Goal: Task Accomplishment & Management: Use online tool/utility

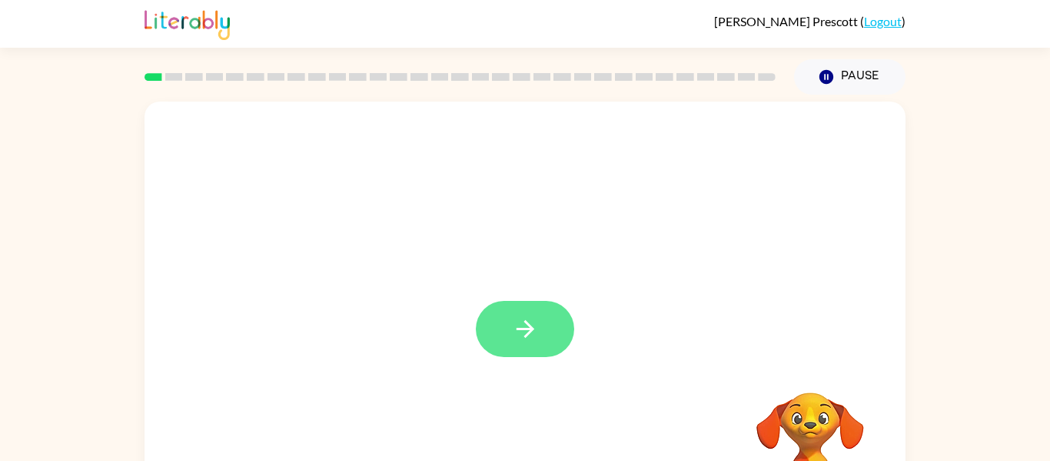
click at [524, 334] on icon "button" at bounding box center [525, 328] width 27 height 27
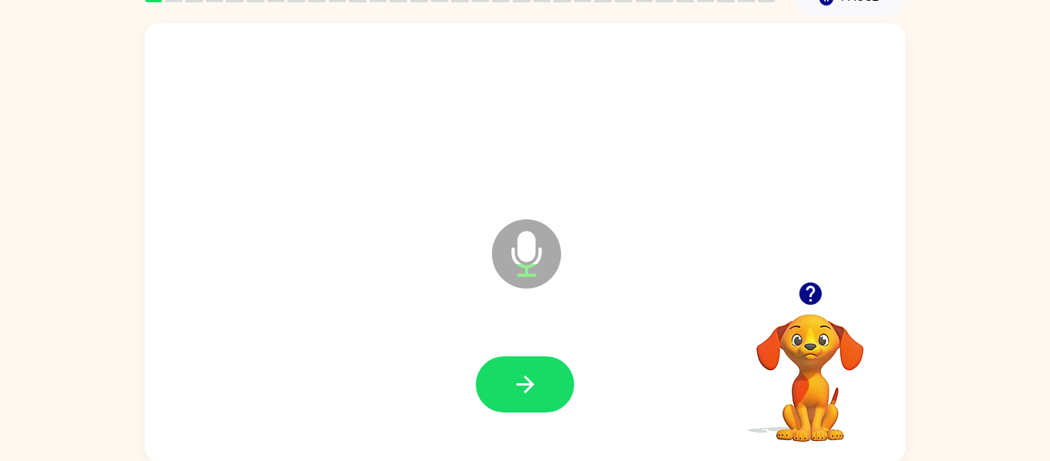
scroll to position [80, 0]
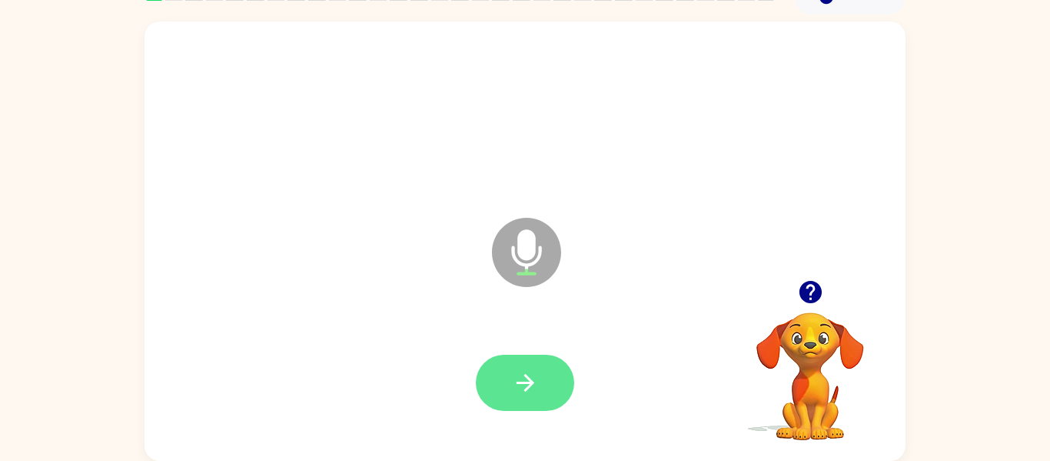
click at [521, 384] on icon "button" at bounding box center [525, 382] width 27 height 27
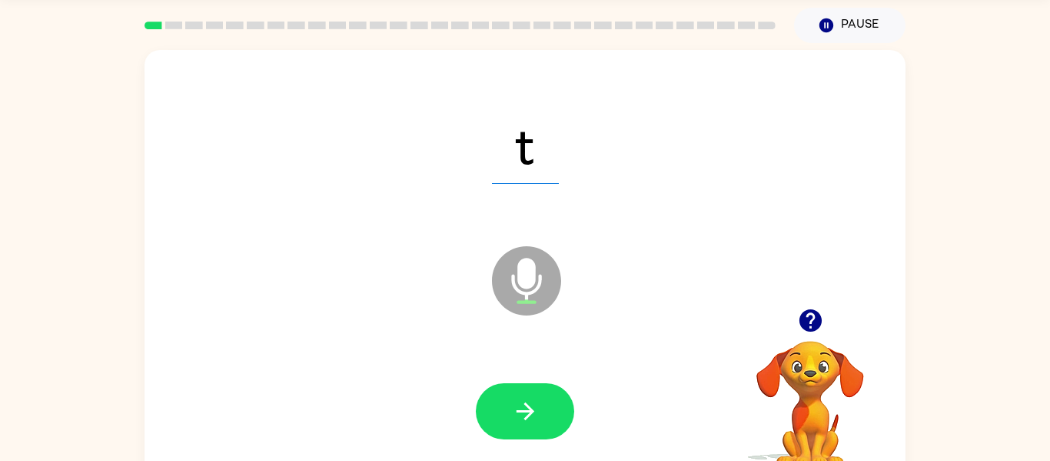
scroll to position [50, 0]
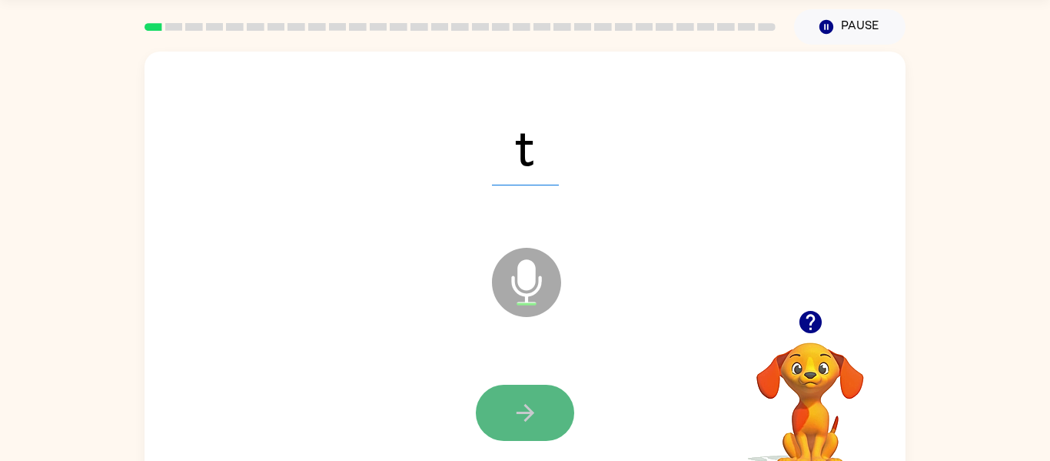
click at [504, 415] on button "button" at bounding box center [525, 412] width 98 height 56
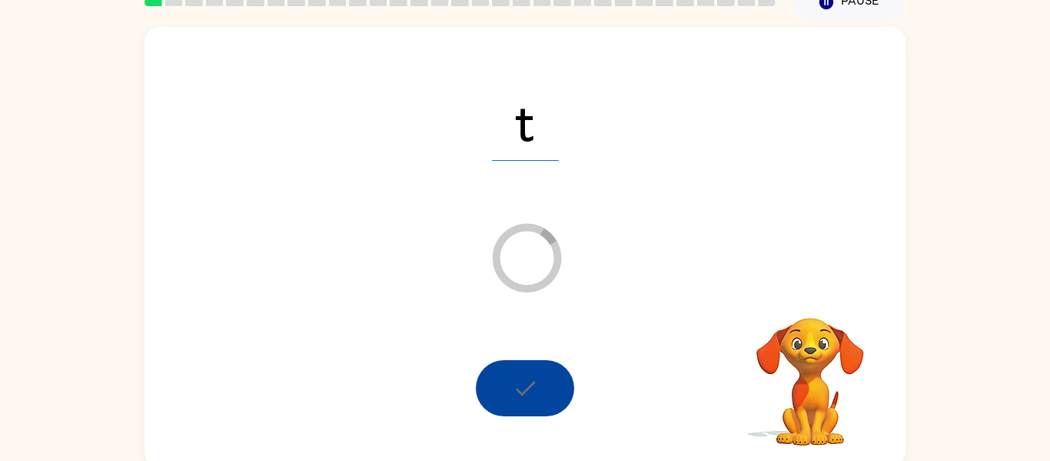
scroll to position [80, 0]
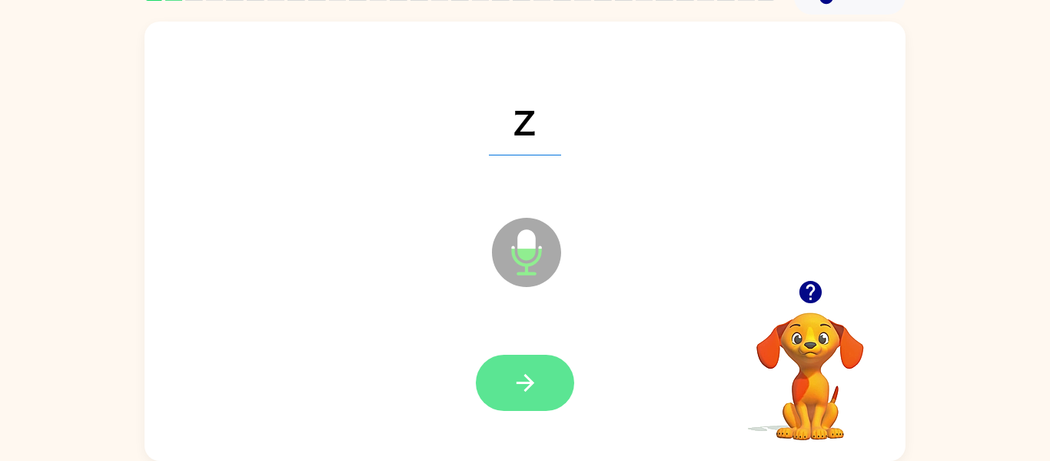
click at [510, 392] on button "button" at bounding box center [525, 382] width 98 height 56
click at [537, 378] on icon "button" at bounding box center [525, 382] width 27 height 27
click at [516, 388] on icon "button" at bounding box center [525, 382] width 27 height 27
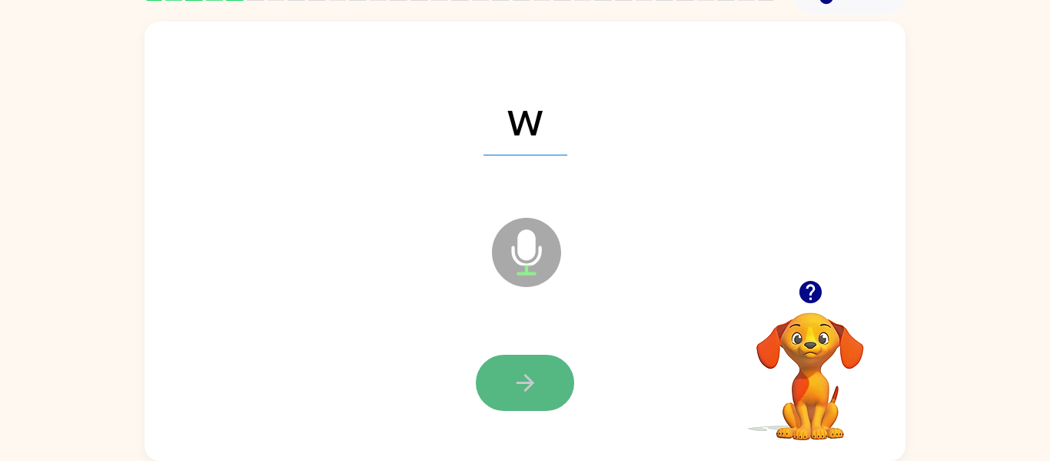
click at [527, 379] on icon "button" at bounding box center [525, 382] width 27 height 27
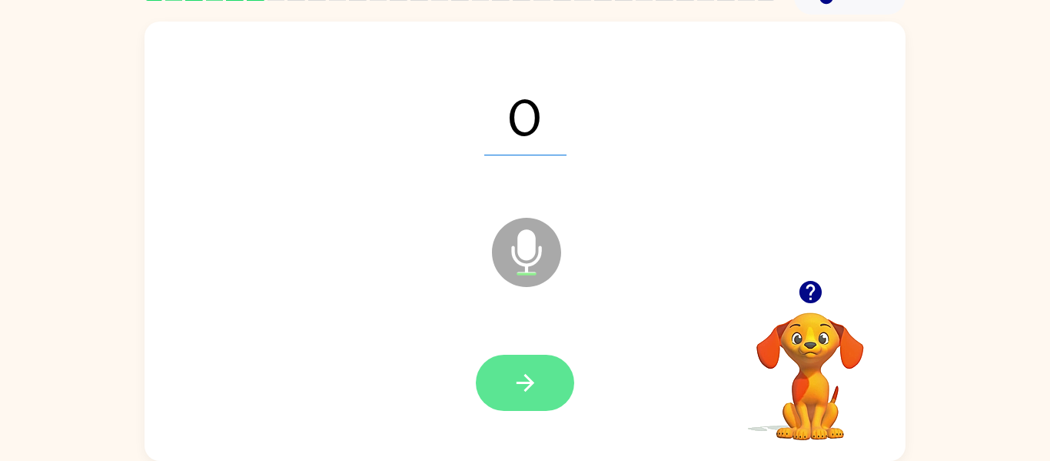
click at [514, 385] on icon "button" at bounding box center [525, 382] width 27 height 27
click at [532, 381] on icon "button" at bounding box center [525, 383] width 18 height 18
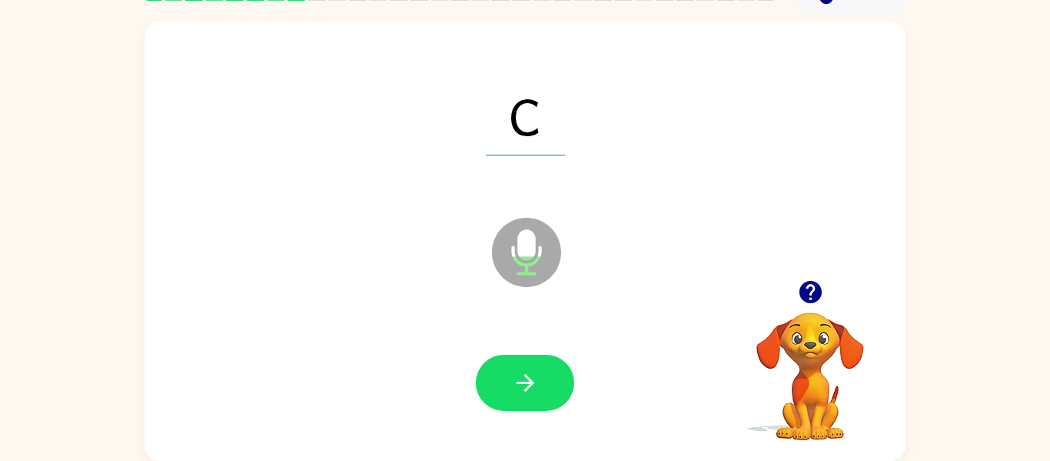
click at [495, 346] on div at bounding box center [525, 383] width 730 height 126
click at [547, 387] on button "button" at bounding box center [525, 382] width 98 height 56
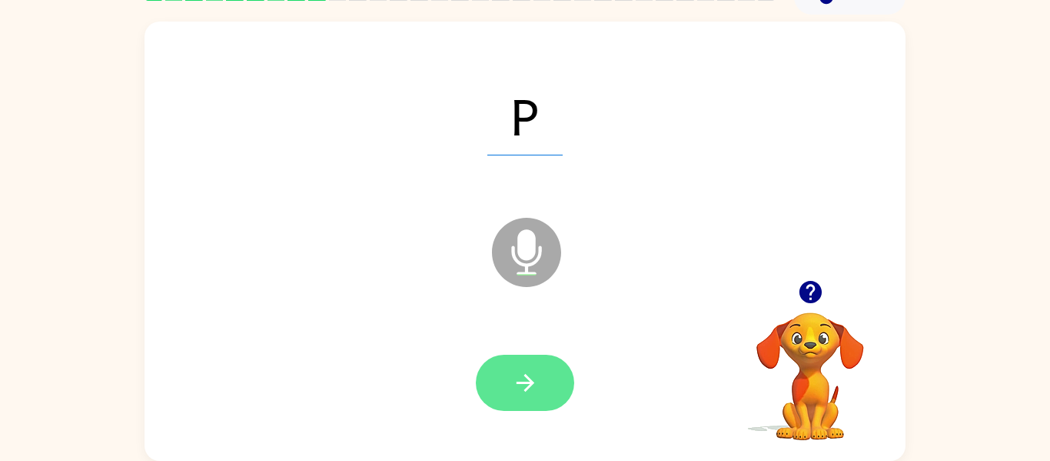
click at [521, 394] on icon "button" at bounding box center [525, 382] width 27 height 27
click at [513, 386] on icon "button" at bounding box center [525, 382] width 27 height 27
click at [504, 394] on button "button" at bounding box center [525, 382] width 98 height 56
click at [533, 391] on icon "button" at bounding box center [525, 382] width 27 height 27
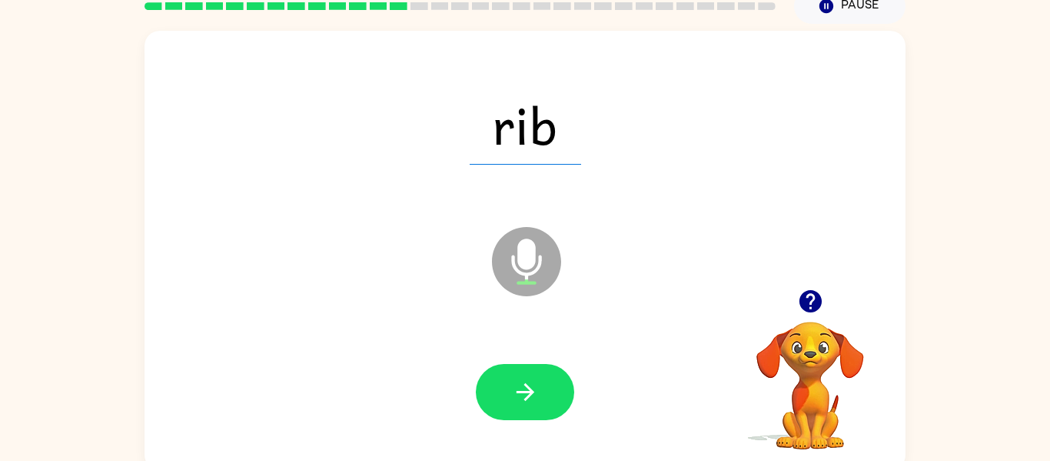
scroll to position [72, 0]
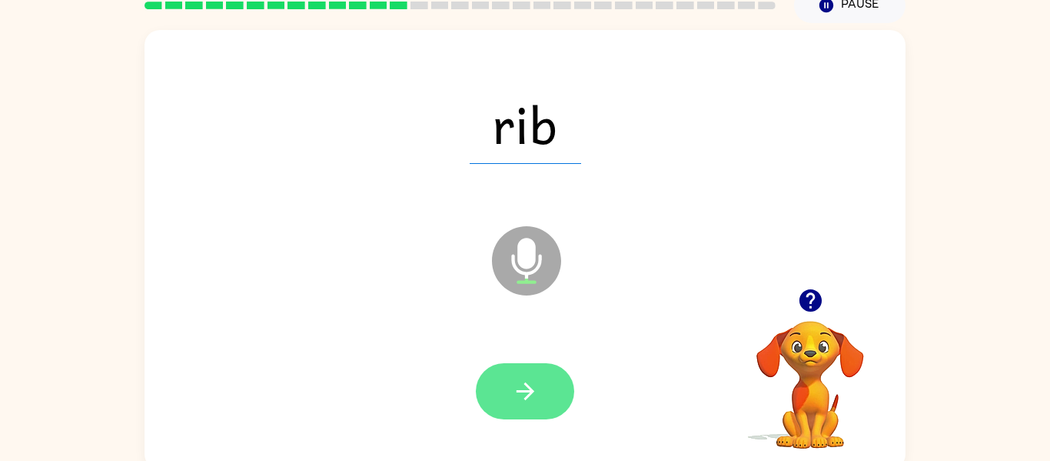
click at [494, 404] on button "button" at bounding box center [525, 391] width 98 height 56
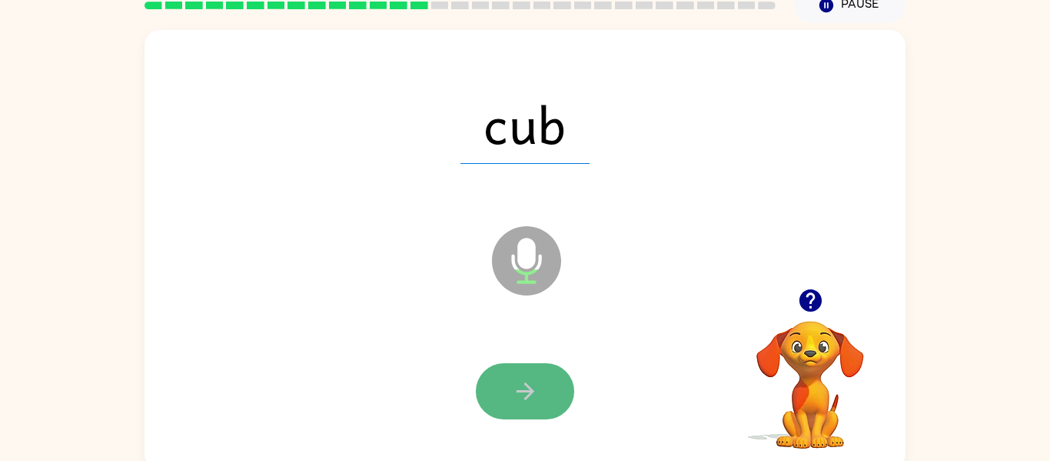
click at [531, 389] on icon "button" at bounding box center [525, 391] width 18 height 18
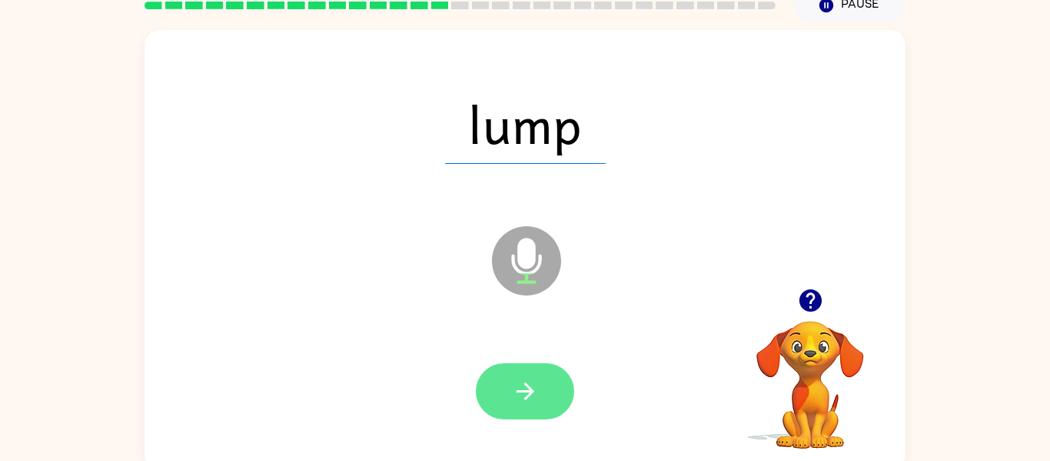
click at [494, 415] on button "button" at bounding box center [525, 391] width 98 height 56
click at [511, 396] on button "button" at bounding box center [525, 391] width 98 height 56
click at [476, 394] on button "button" at bounding box center [525, 391] width 98 height 56
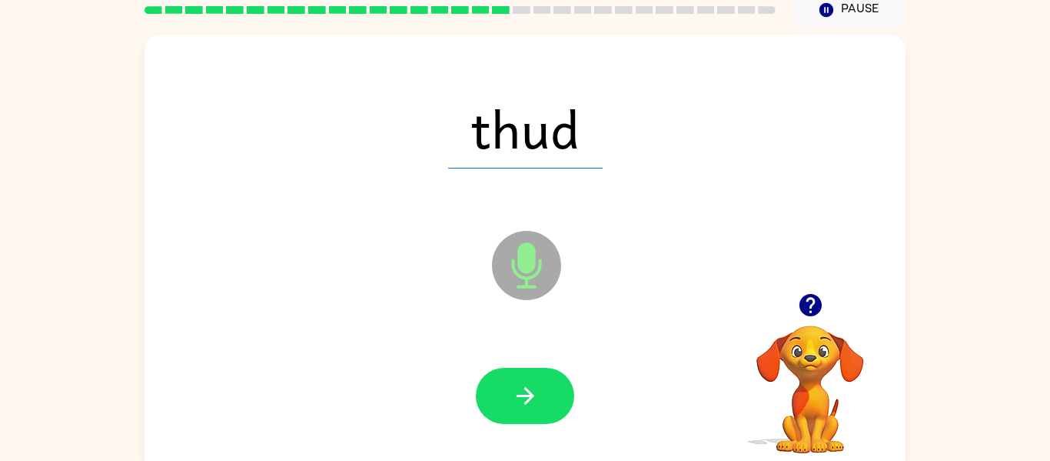
scroll to position [80, 0]
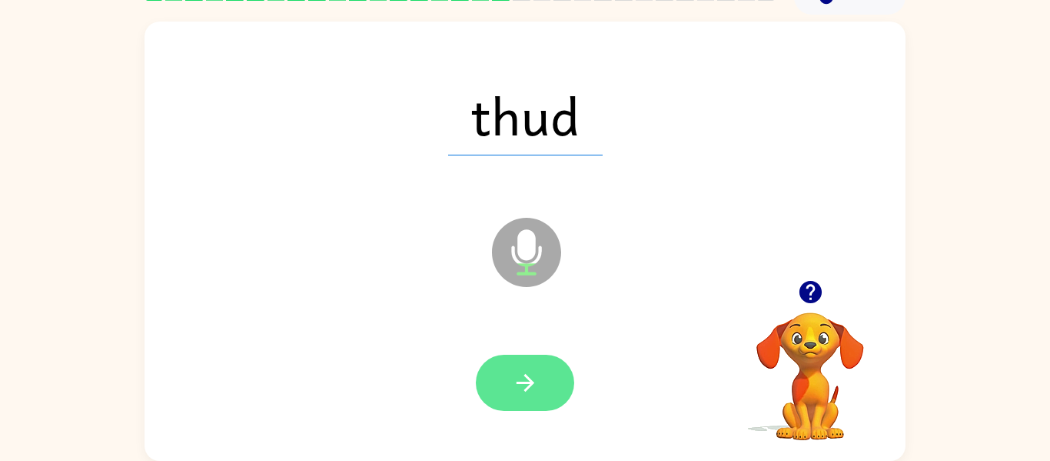
click at [517, 385] on icon "button" at bounding box center [525, 382] width 27 height 27
click at [518, 390] on icon "button" at bounding box center [525, 382] width 27 height 27
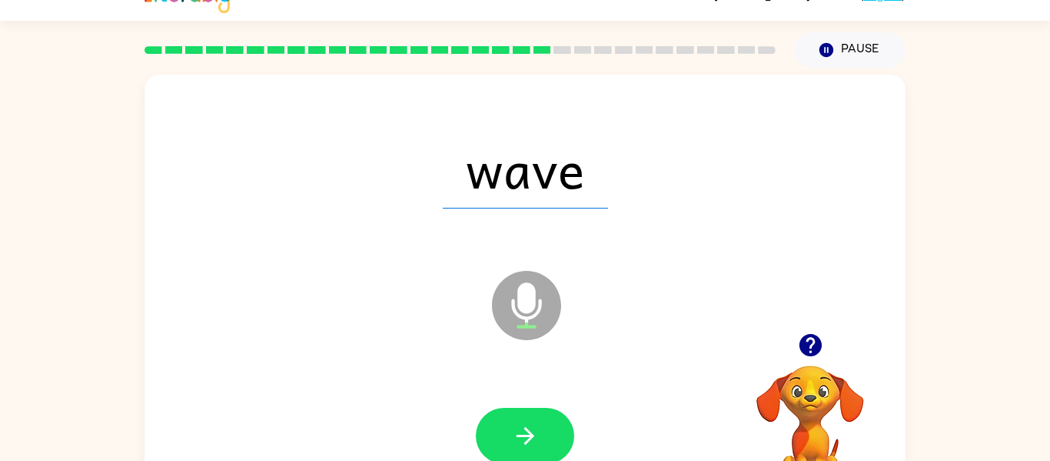
scroll to position [28, 0]
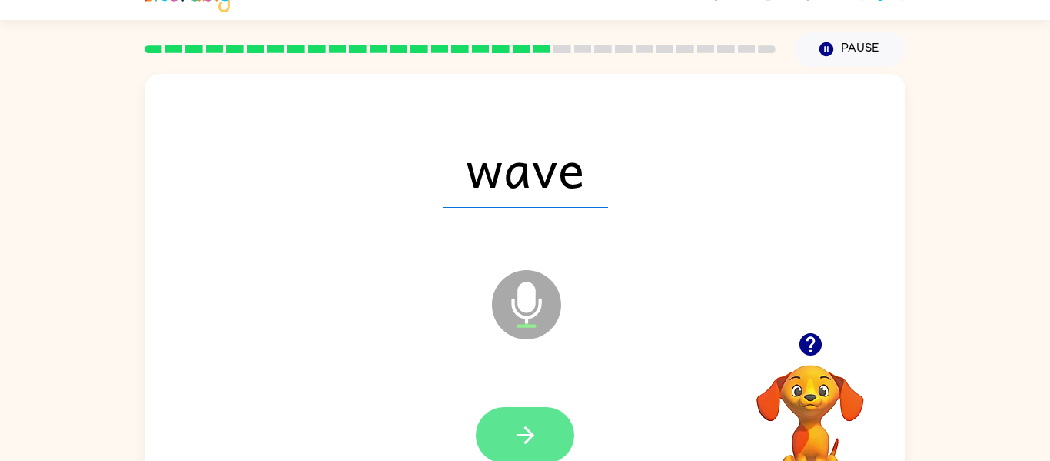
click at [524, 442] on icon "button" at bounding box center [525, 435] width 18 height 18
click at [537, 450] on button "button" at bounding box center [525, 435] width 98 height 56
click at [509, 459] on button "button" at bounding box center [525, 435] width 98 height 56
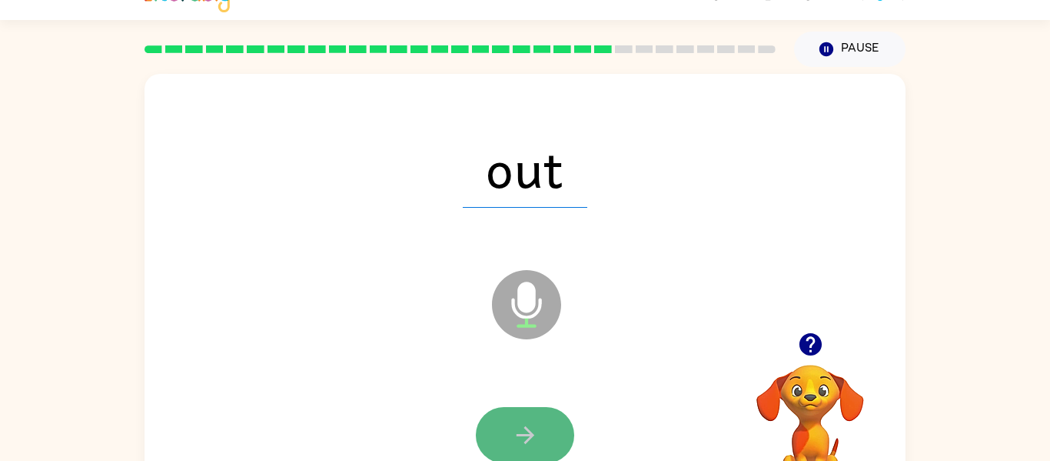
click at [535, 418] on button "button" at bounding box center [525, 435] width 98 height 56
click at [528, 437] on div at bounding box center [525, 435] width 98 height 56
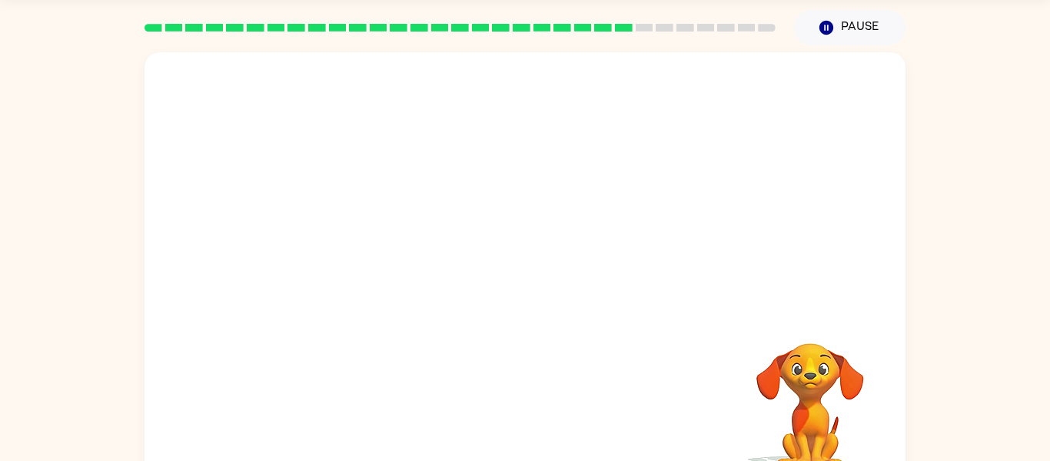
scroll to position [46, 0]
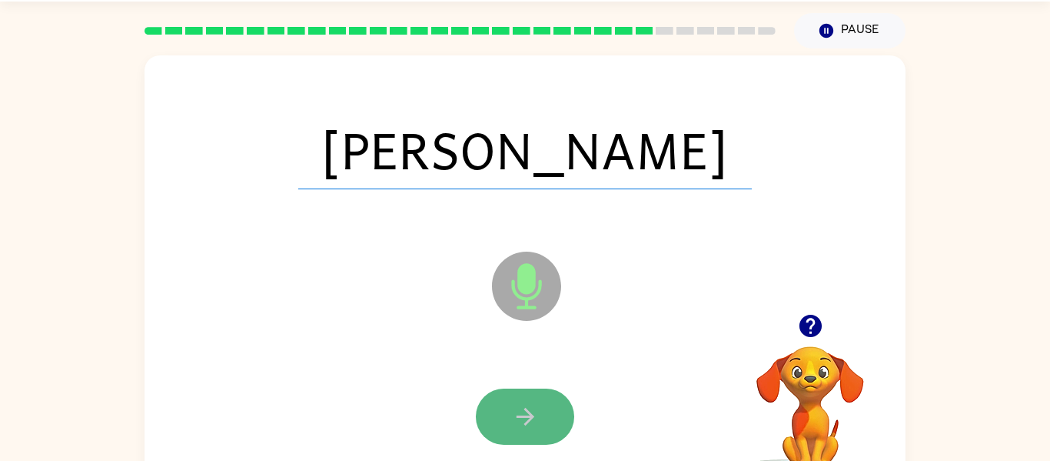
click at [534, 414] on icon "button" at bounding box center [525, 416] width 27 height 27
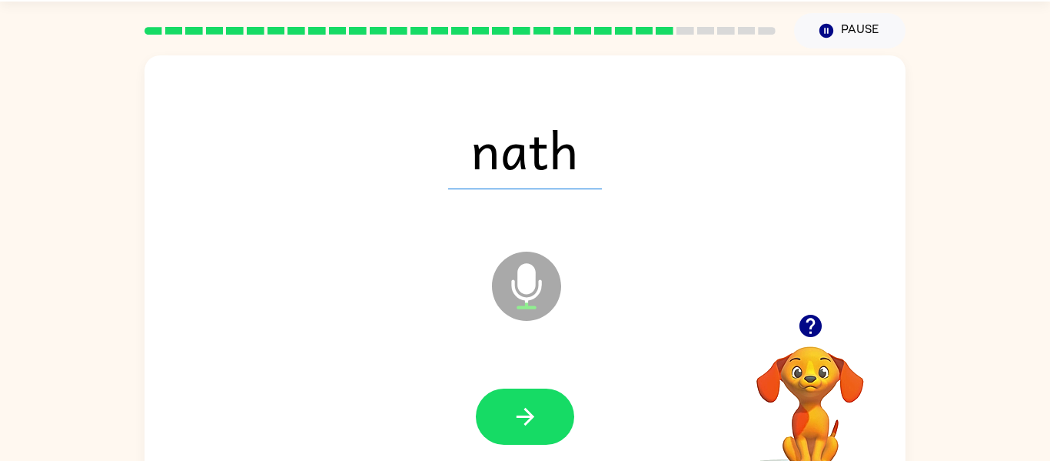
scroll to position [44, 0]
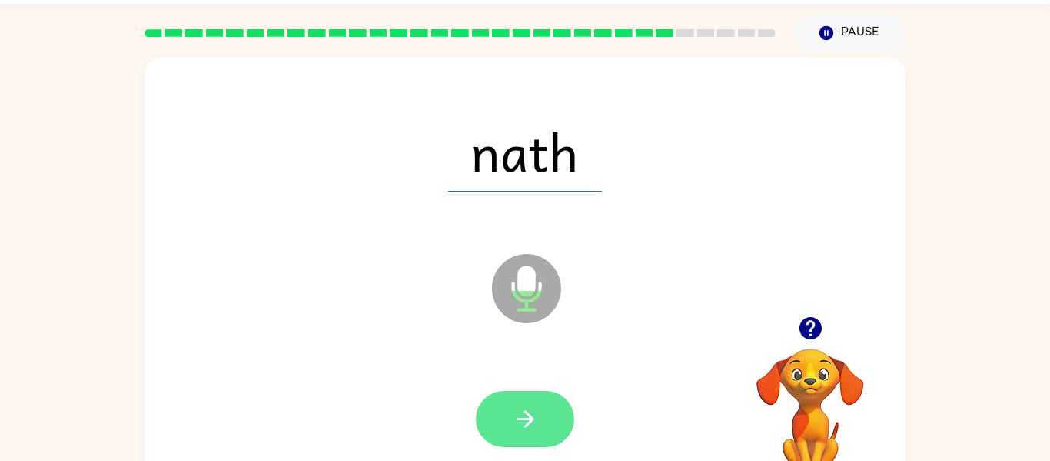
click at [497, 395] on button "button" at bounding box center [525, 419] width 98 height 56
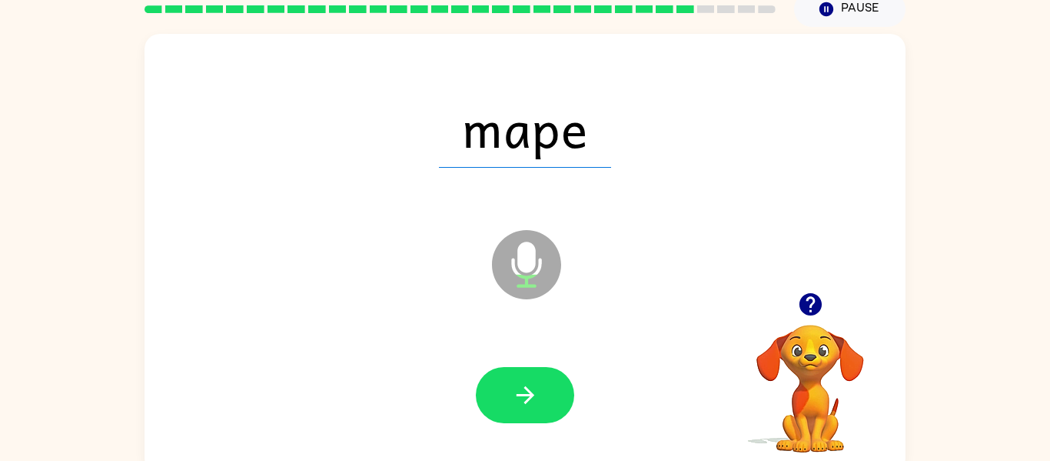
scroll to position [80, 0]
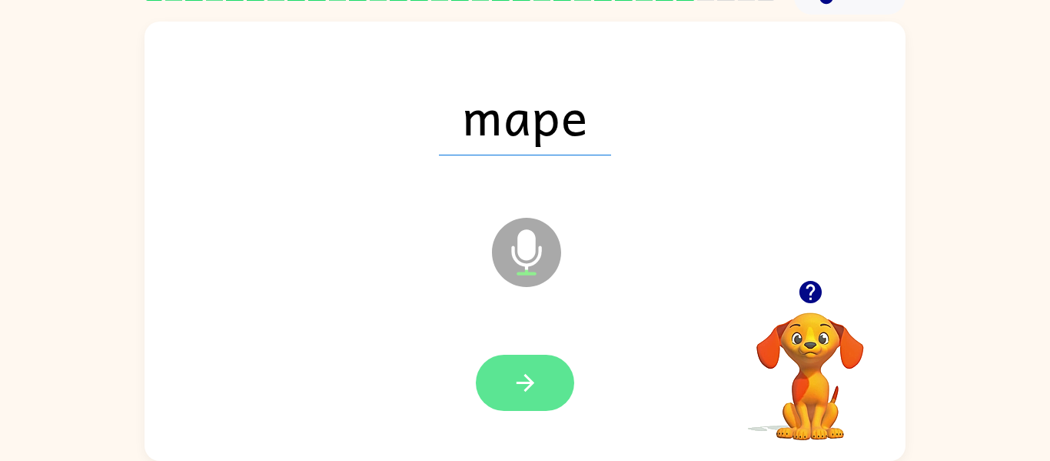
click at [519, 377] on icon "button" at bounding box center [525, 382] width 27 height 27
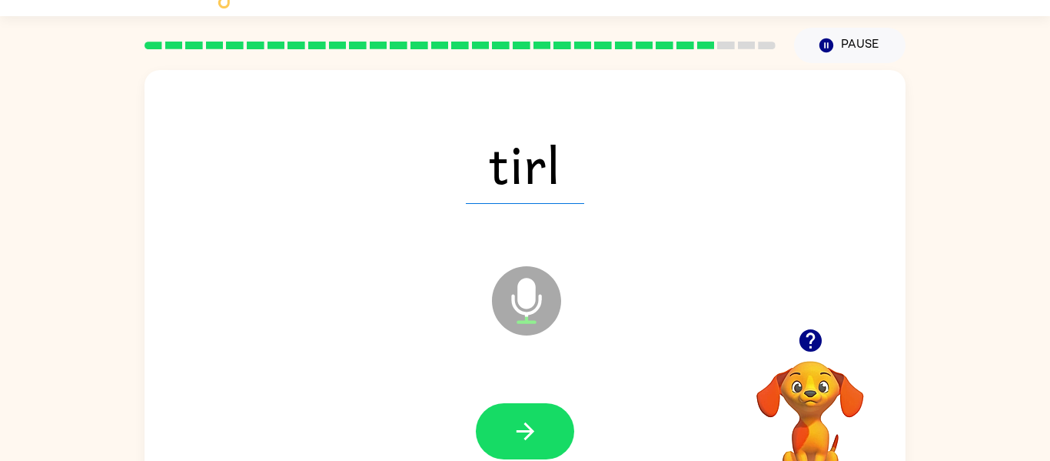
scroll to position [65, 0]
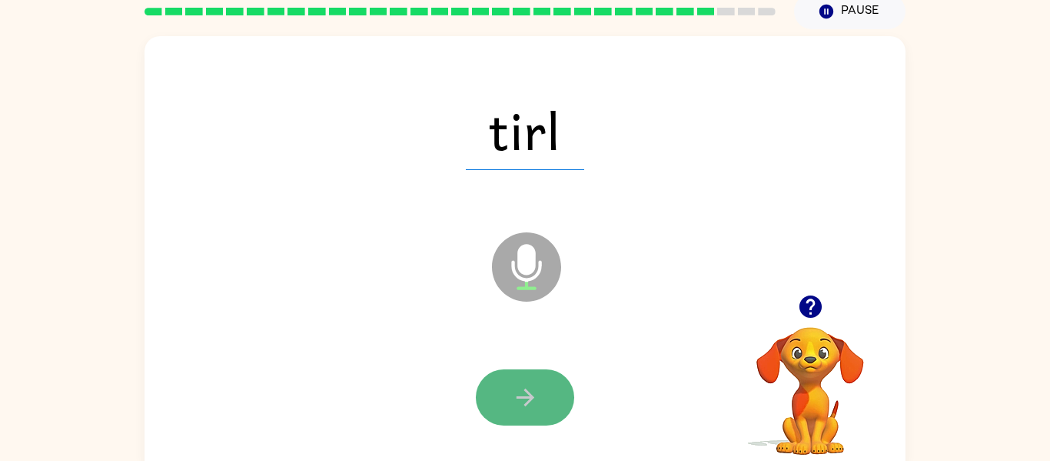
click at [525, 386] on icon "button" at bounding box center [525, 397] width 27 height 27
click at [505, 401] on button "button" at bounding box center [525, 397] width 98 height 56
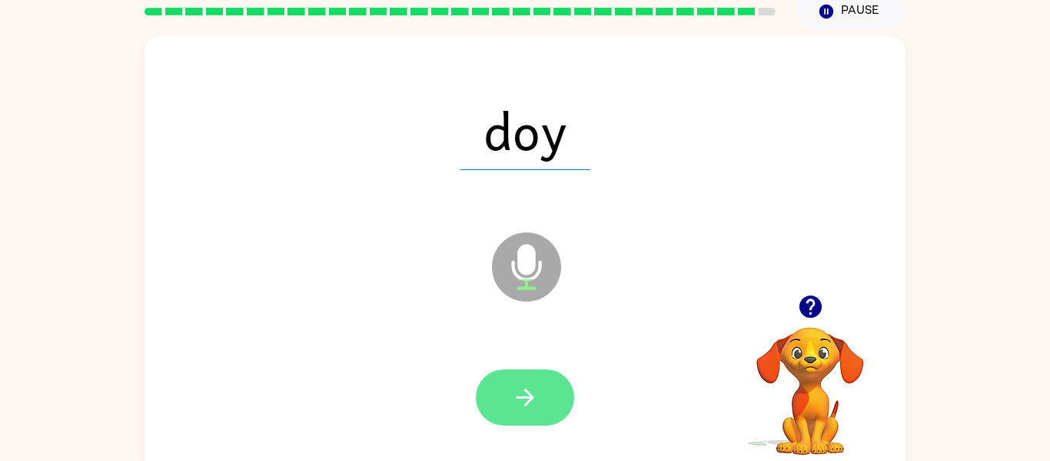
click at [505, 412] on button "button" at bounding box center [525, 397] width 98 height 56
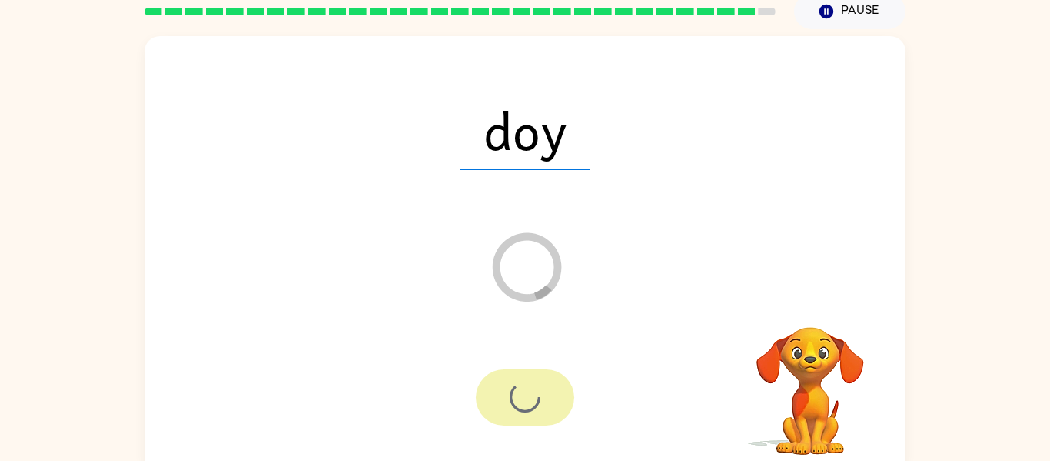
scroll to position [52, 0]
